Goal: Information Seeking & Learning: Learn about a topic

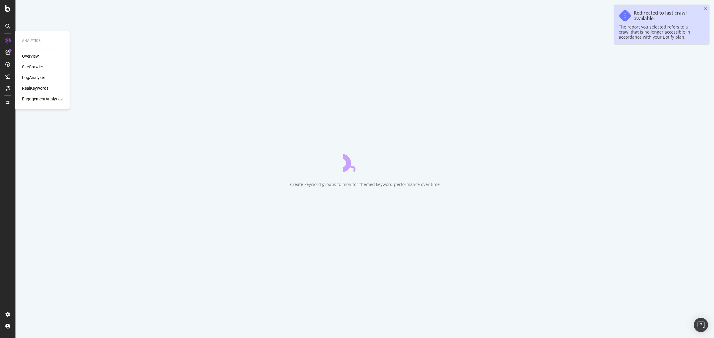
click at [41, 88] on div "RealKeywords" at bounding box center [35, 88] width 26 height 6
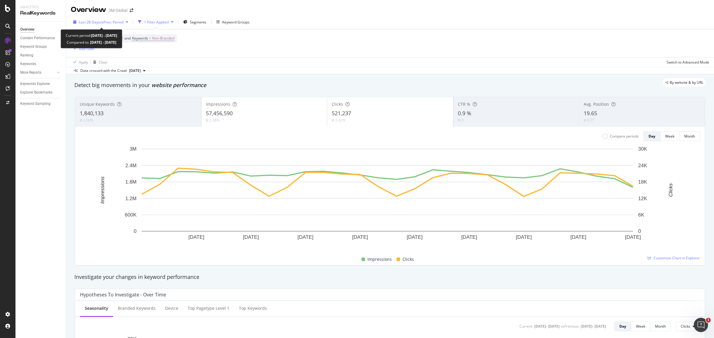
click at [120, 24] on span "vs Prev. Period" at bounding box center [111, 22] width 23 height 5
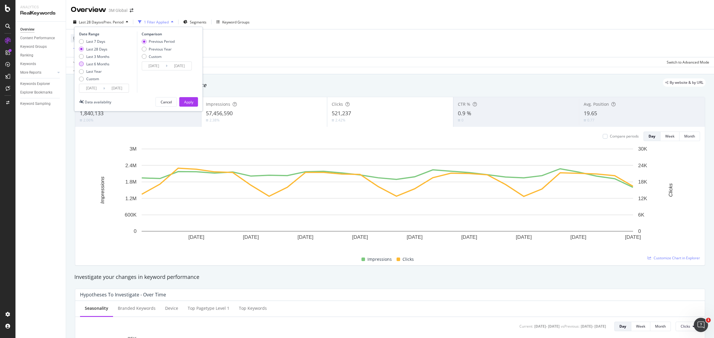
click at [81, 64] on div "Last 6 Months" at bounding box center [81, 64] width 5 height 5
type input "[DATE]"
click at [187, 99] on div "Apply" at bounding box center [188, 102] width 9 height 9
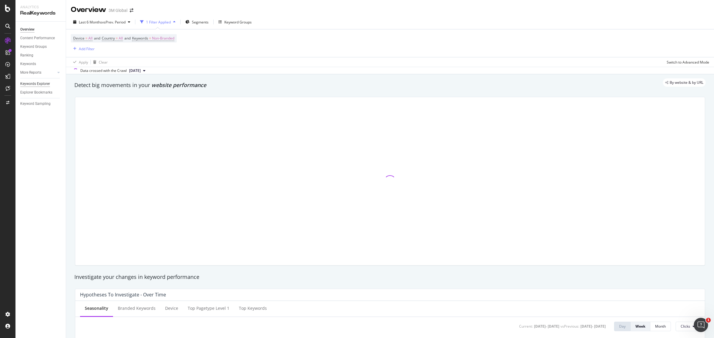
click at [48, 82] on div "Keywords Explorer" at bounding box center [35, 84] width 30 height 6
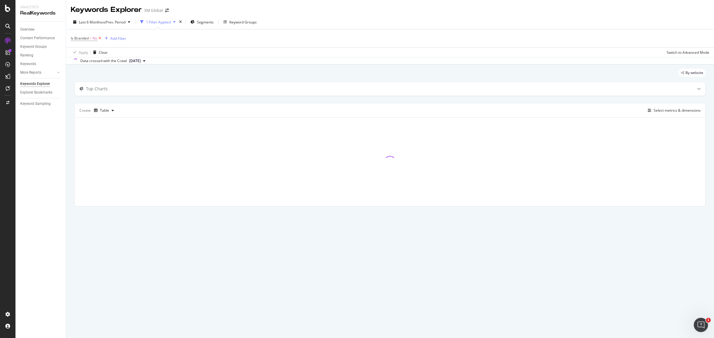
click at [98, 39] on icon at bounding box center [99, 38] width 5 height 6
click at [91, 37] on div "Add Filter" at bounding box center [87, 38] width 16 height 5
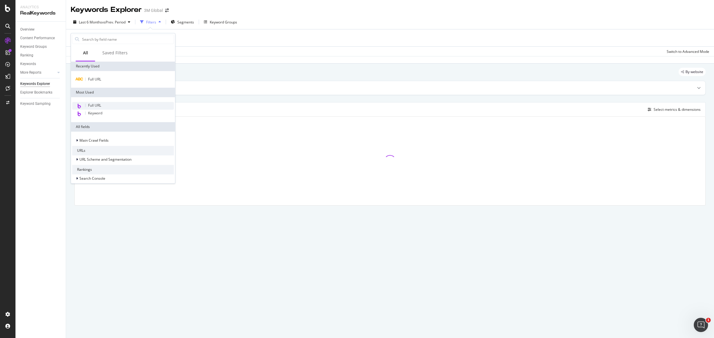
click at [94, 104] on span "Full URL" at bounding box center [94, 105] width 13 height 5
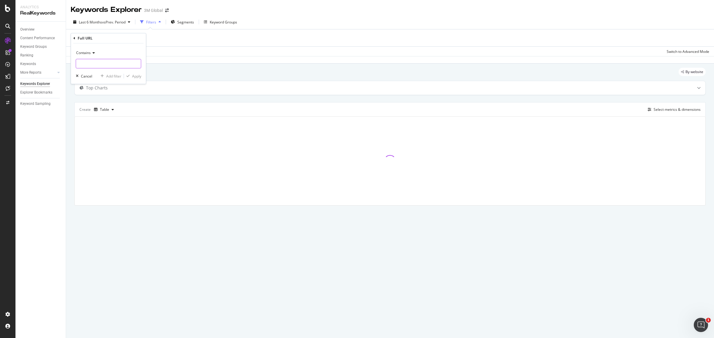
click at [116, 59] on input "text" at bounding box center [108, 64] width 65 height 10
click at [96, 51] on div "Contains" at bounding box center [108, 53] width 65 height 10
click at [94, 63] on div "Equal to" at bounding box center [109, 65] width 64 height 8
click at [97, 65] on input "text" at bounding box center [108, 64] width 65 height 10
paste input "[URL][DOMAIN_NAME]"
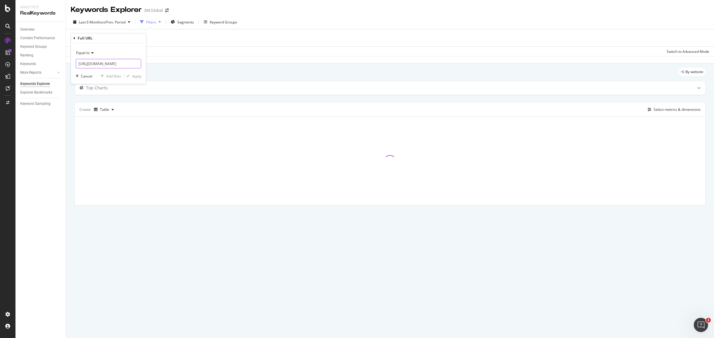
scroll to position [0, 138]
type input "[URL][DOMAIN_NAME]"
click at [138, 74] on div "Apply" at bounding box center [136, 76] width 9 height 5
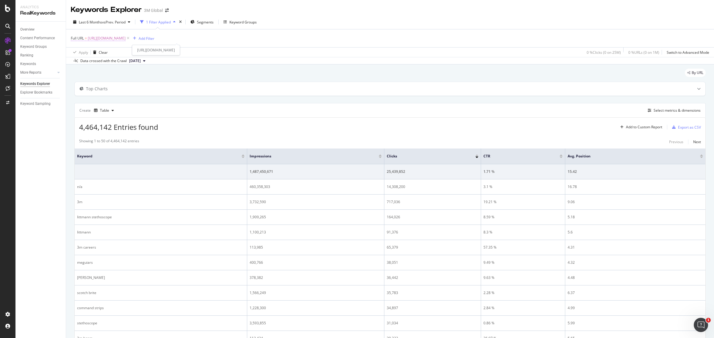
click at [125, 34] on span "[URL][DOMAIN_NAME]" at bounding box center [107, 38] width 38 height 8
click at [134, 63] on div at bounding box center [136, 63] width 9 height 10
click at [134, 63] on input "text" at bounding box center [108, 63] width 65 height 10
paste input "[URL][DOMAIN_NAME]"
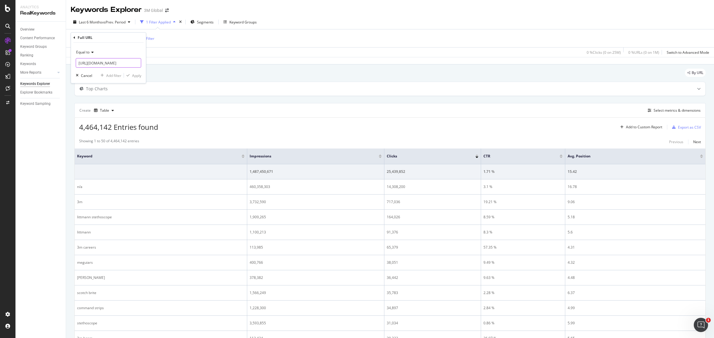
scroll to position [0, 122]
type input "[URL][DOMAIN_NAME]"
click at [134, 75] on div "Apply" at bounding box center [136, 75] width 9 height 5
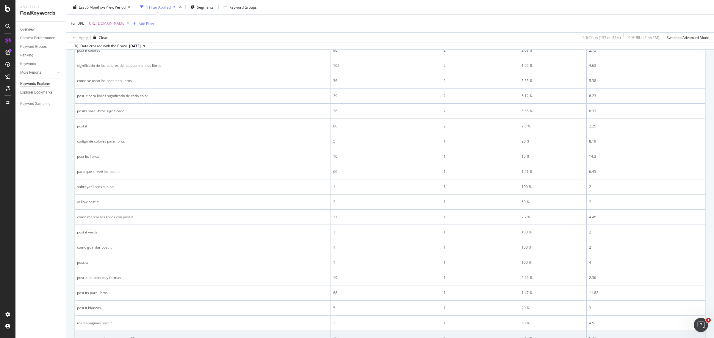
scroll to position [226, 0]
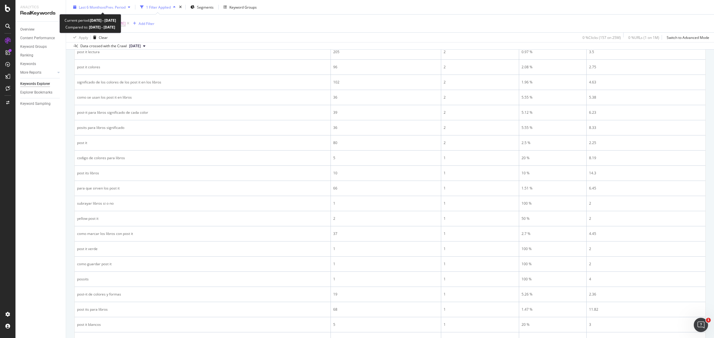
click at [125, 5] on span "vs Prev. Period" at bounding box center [113, 6] width 23 height 5
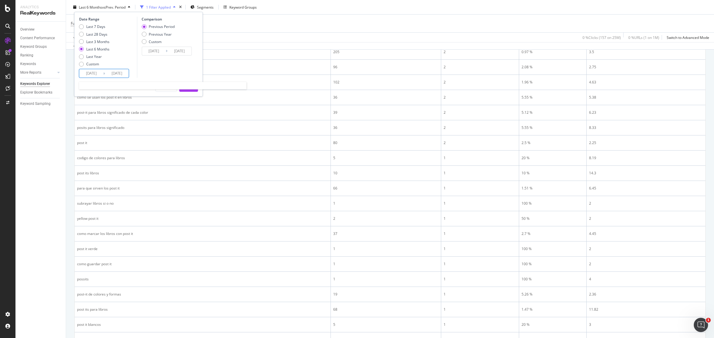
click at [95, 73] on input "[DATE]" at bounding box center [91, 73] width 24 height 8
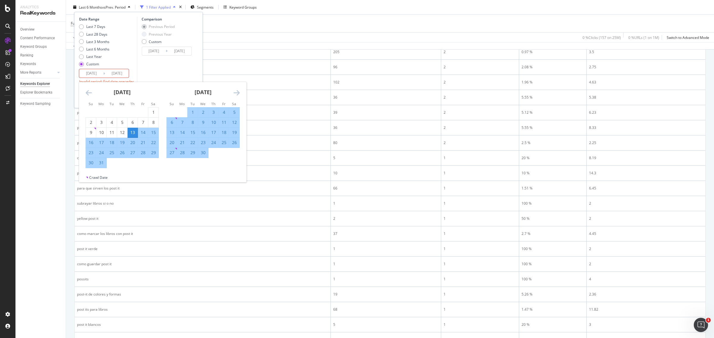
click at [128, 55] on div "Last 7 Days Last 28 Days Last 3 Months Last 6 Months Last Year Custom" at bounding box center [107, 46] width 56 height 45
click at [95, 73] on input "[DATE]" at bounding box center [91, 73] width 24 height 8
click at [140, 62] on div "Comparison Previous Period Previous Year Custom [DATE] Navigate forward to inte…" at bounding box center [165, 53] width 56 height 73
click at [97, 71] on input "[DATE]" at bounding box center [91, 73] width 24 height 8
click at [238, 93] on icon "Move forward to switch to the next month." at bounding box center [236, 92] width 6 height 7
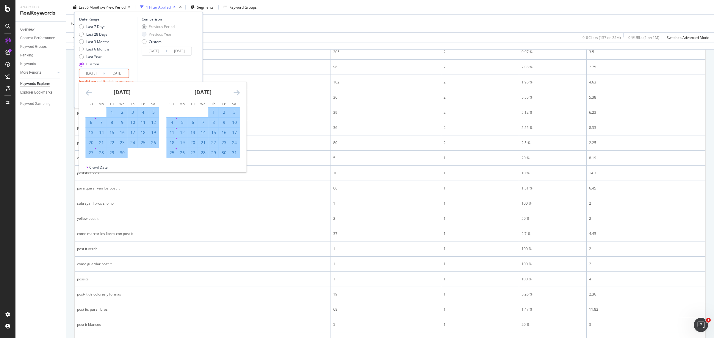
click at [238, 93] on icon "Move forward to switch to the next month." at bounding box center [236, 92] width 6 height 7
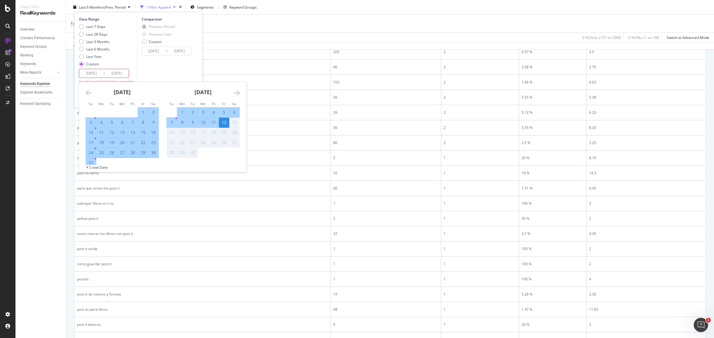
click at [88, 89] on div "[DATE] 1 2 3 4 5 6 7 8 9 10 11 12 13 14 15 16 17 18 19 20 21 22 23 24 25 26 27 …" at bounding box center [162, 123] width 167 height 83
click at [88, 89] on icon "Move backward to switch to the previous month." at bounding box center [89, 92] width 6 height 7
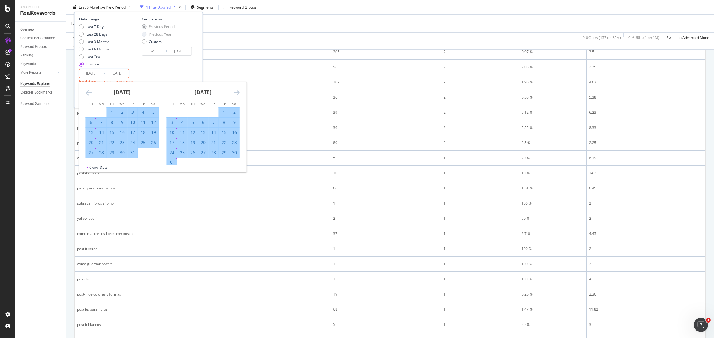
click at [88, 89] on icon "Move backward to switch to the previous month." at bounding box center [89, 92] width 6 height 7
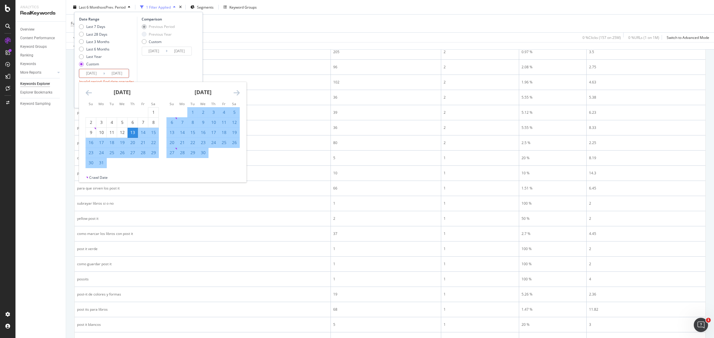
click at [88, 89] on icon "Move backward to switch to the previous month." at bounding box center [89, 92] width 6 height 7
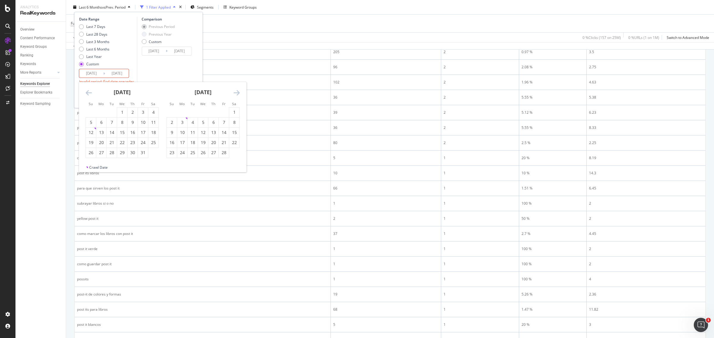
click at [88, 89] on icon "Move backward to switch to the previous month." at bounding box center [89, 92] width 6 height 7
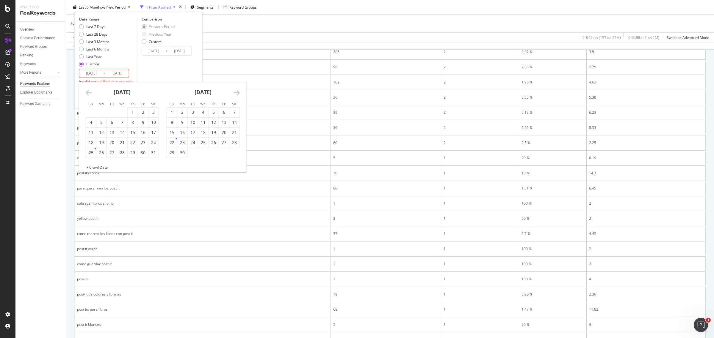
click at [88, 89] on icon "Move backward to switch to the previous month." at bounding box center [89, 92] width 6 height 7
click at [235, 95] on icon "Move forward to switch to the next month." at bounding box center [236, 92] width 6 height 7
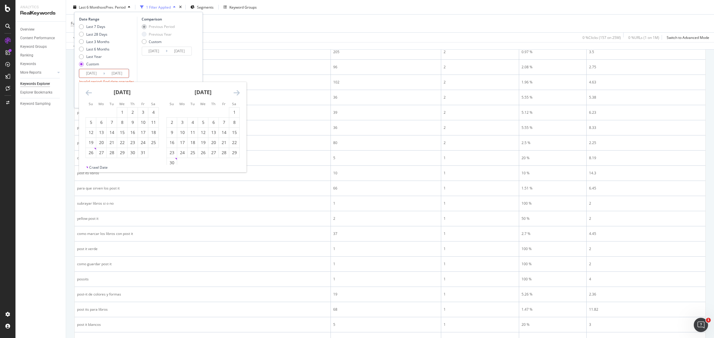
click at [235, 95] on icon "Move forward to switch to the next month." at bounding box center [236, 92] width 6 height 7
click at [175, 131] on div "13" at bounding box center [172, 133] width 10 height 6
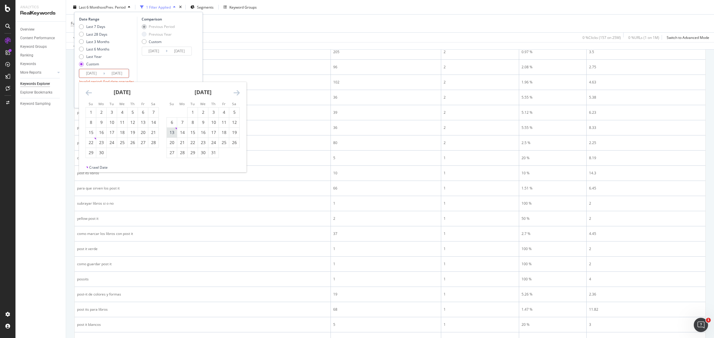
type input "[DATE]"
click at [169, 78] on div "Date Range Last 7 Days Last 28 Days Last 3 Months Last 6 Months Last Year Custo…" at bounding box center [138, 54] width 128 height 85
click at [186, 84] on div "Apply" at bounding box center [188, 87] width 9 height 9
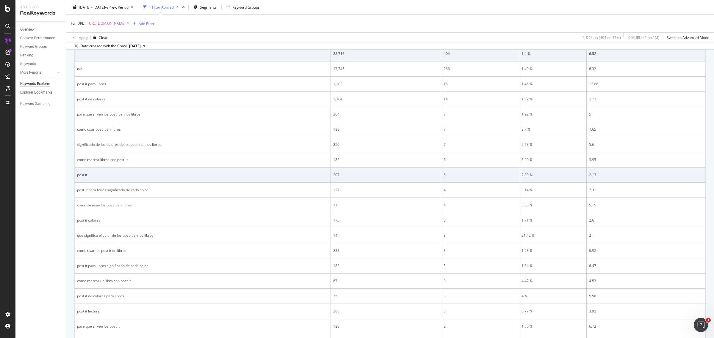
scroll to position [105, 0]
